Goal: Task Accomplishment & Management: Use online tool/utility

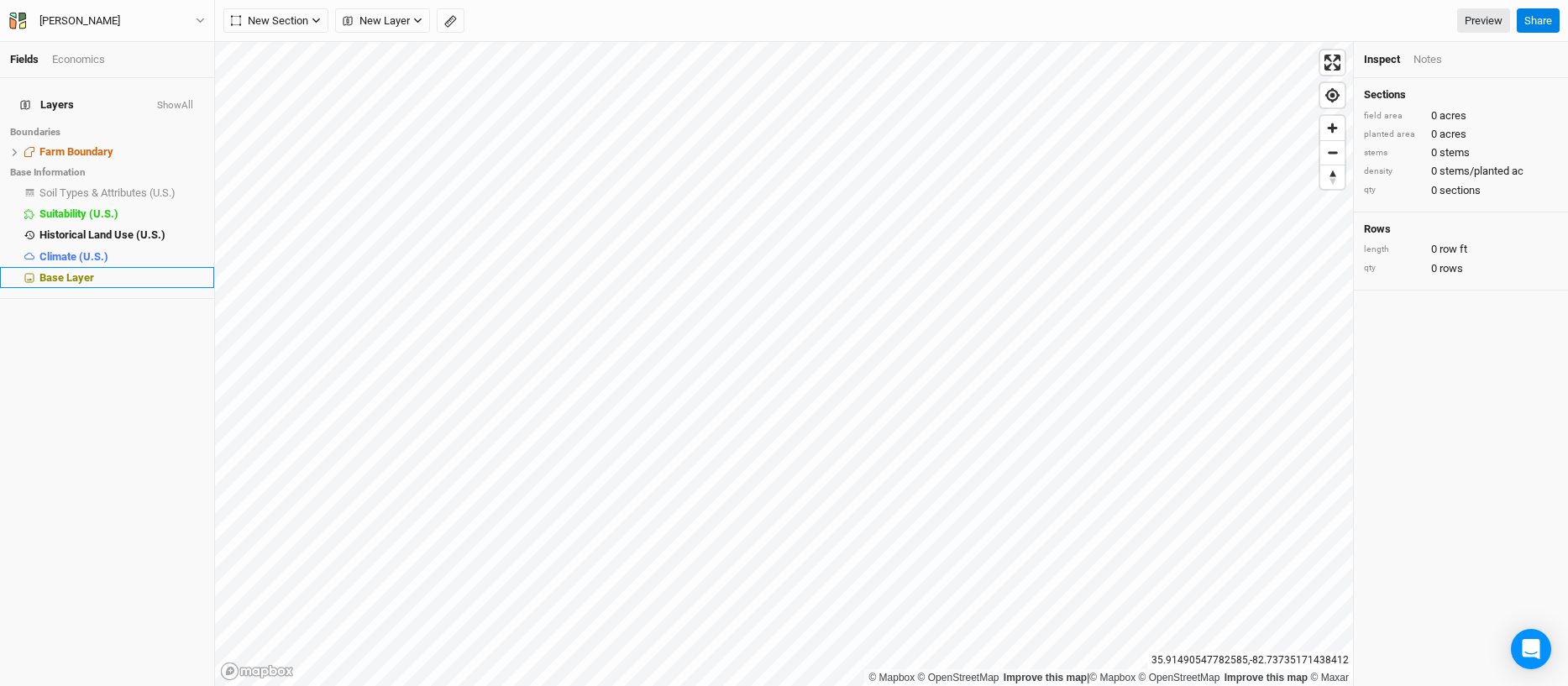
click at [83, 271] on span "Base Layer" at bounding box center [66, 277] width 54 height 13
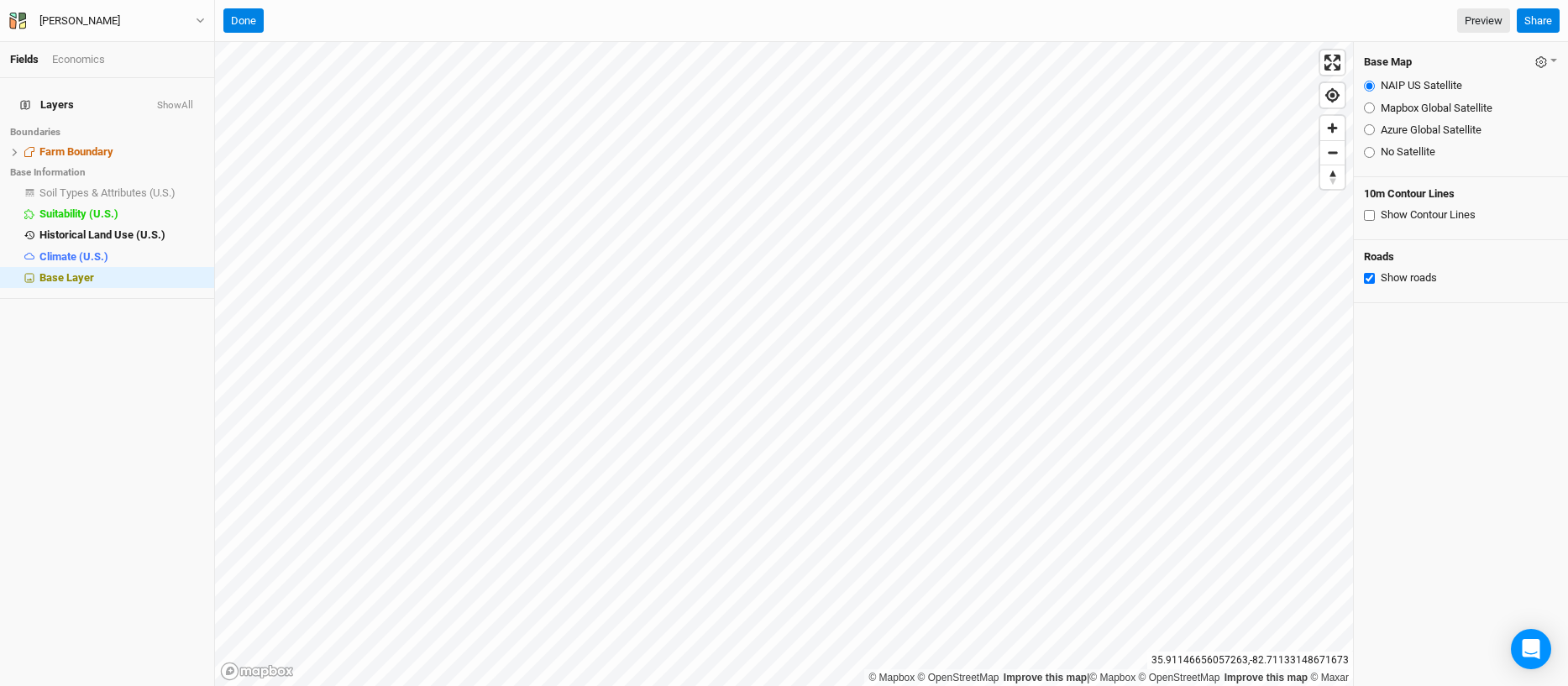
click at [1369, 128] on input "Azure Global Satellite" at bounding box center [1369, 129] width 11 height 11
radio input "true"
click at [1367, 85] on input "NAIP US Satellite" at bounding box center [1369, 86] width 11 height 11
radio input "true"
click at [1364, 108] on input "Mapbox Global Satellite" at bounding box center [1369, 108] width 11 height 11
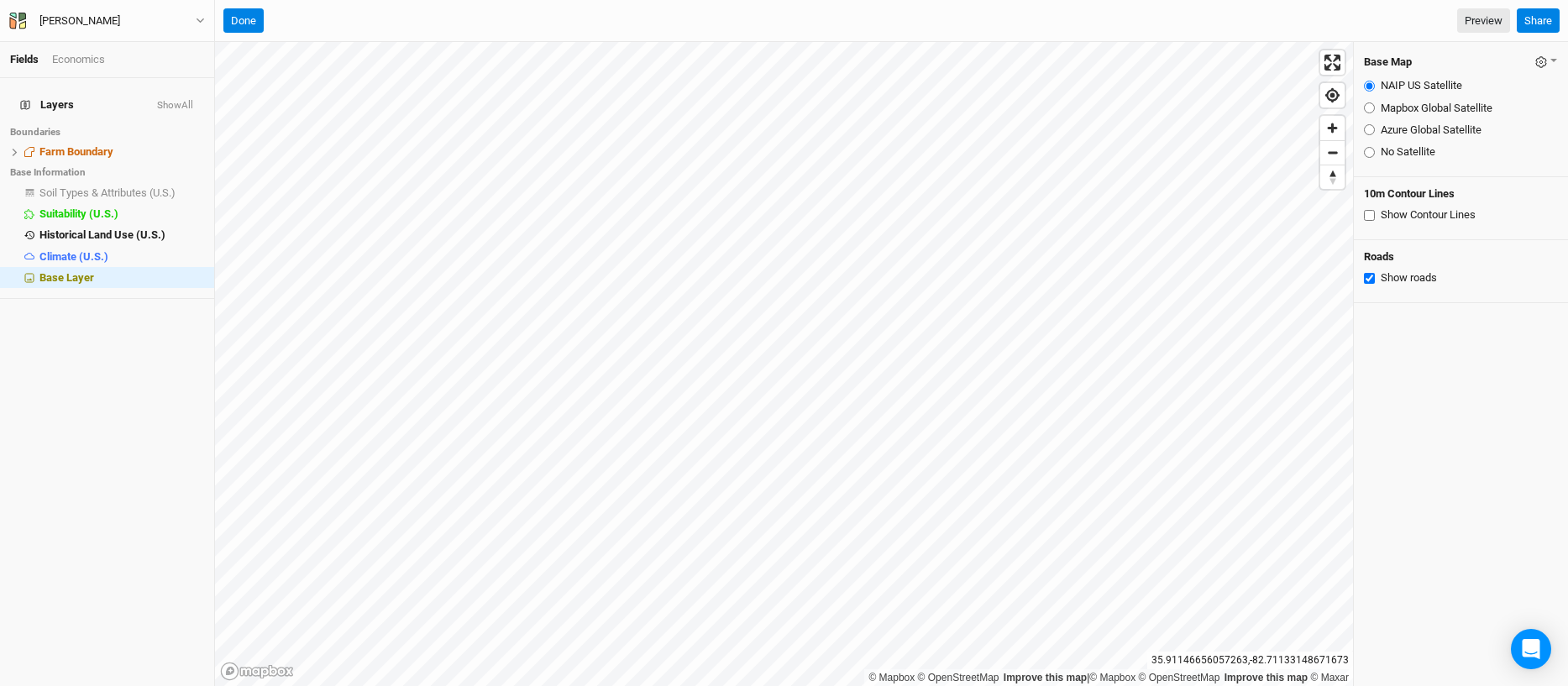
radio input "true"
click at [1367, 131] on input "Azure Global Satellite" at bounding box center [1369, 129] width 11 height 11
radio input "true"
click at [1369, 155] on input "No Satellite" at bounding box center [1369, 152] width 11 height 11
radio input "true"
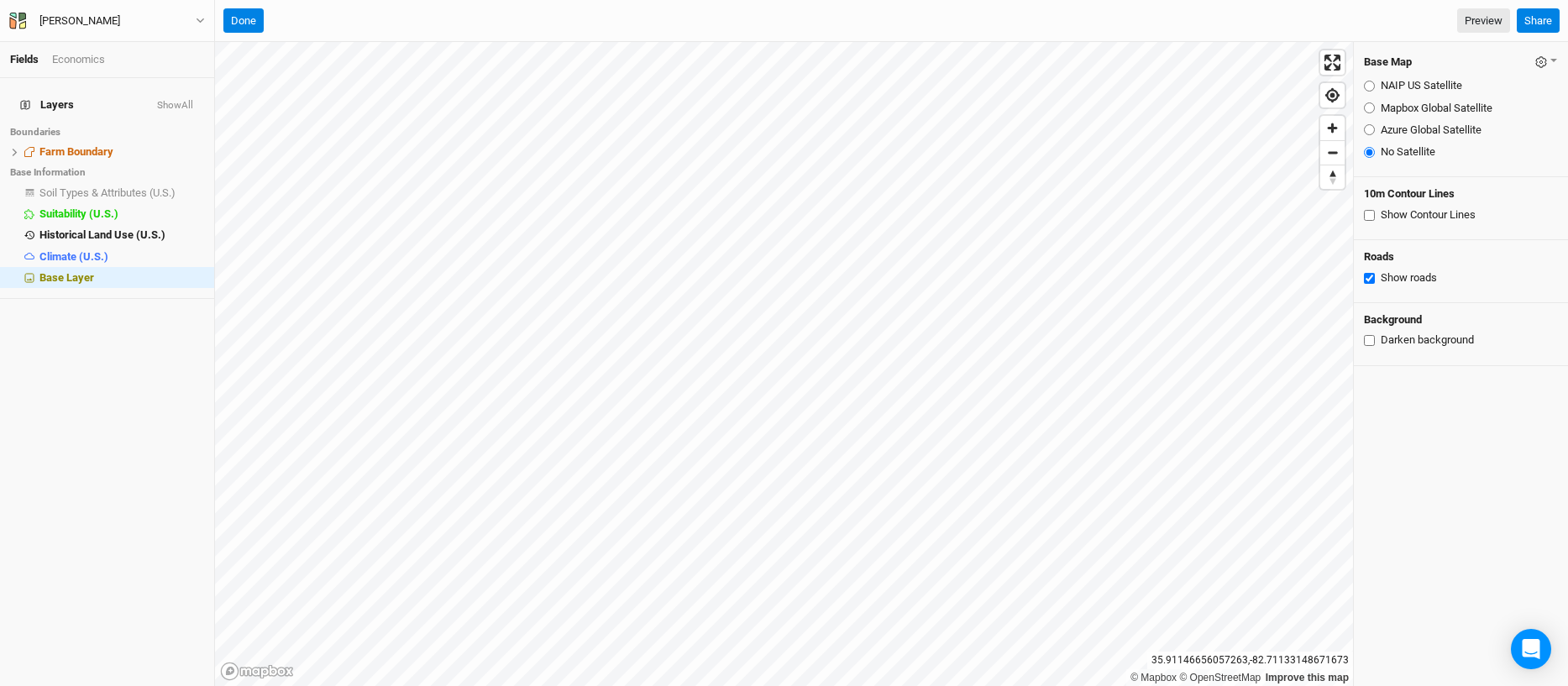
click at [1367, 127] on input "Azure Global Satellite" at bounding box center [1369, 129] width 11 height 11
radio input "true"
